Goal: Task Accomplishment & Management: Manage account settings

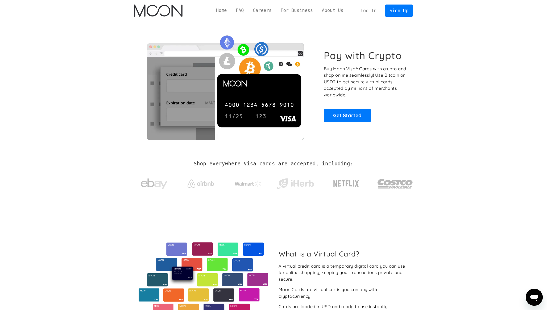
click at [362, 11] on link "Log In" at bounding box center [368, 11] width 25 height 12
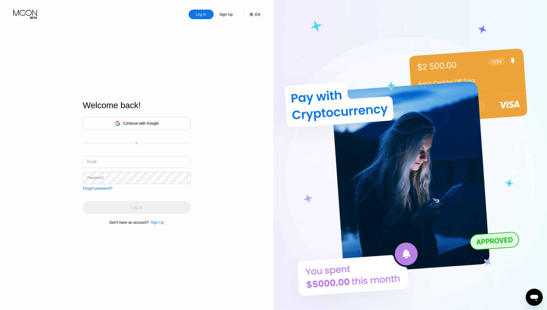
click at [130, 164] on input "text" at bounding box center [137, 162] width 108 height 12
paste input "paywithmoon.punch165@passmail.net"
type input "paywithmoon.punch165@passmail.net"
click at [134, 210] on div "Log In" at bounding box center [137, 207] width 12 height 5
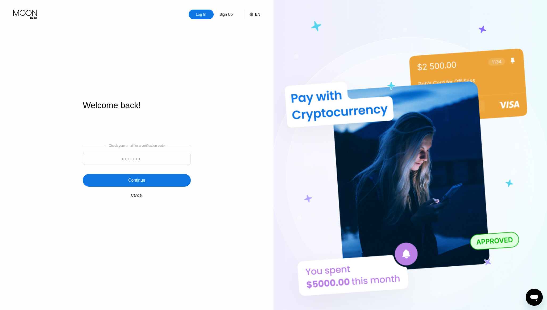
click at [157, 161] on input at bounding box center [137, 159] width 108 height 12
paste input "382152"
type input "382152"
click at [140, 175] on div "Continue" at bounding box center [137, 180] width 108 height 13
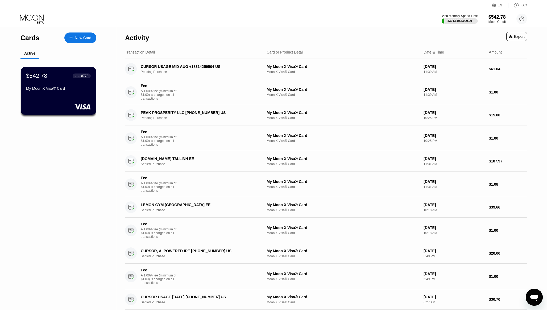
click at [309, 35] on div "Activity Export" at bounding box center [326, 36] width 402 height 19
